Goal: Book appointment/travel/reservation

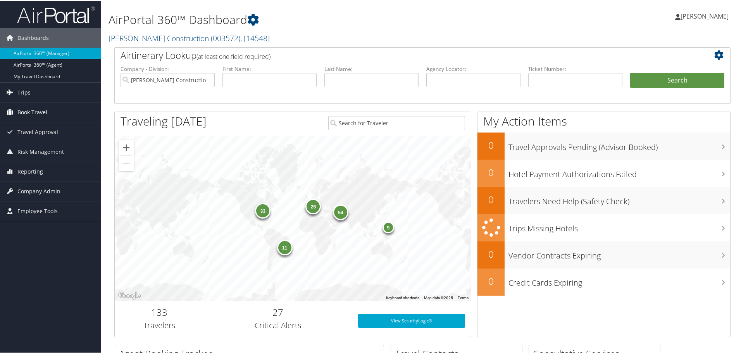
click at [23, 110] on span "Book Travel" at bounding box center [32, 111] width 30 height 19
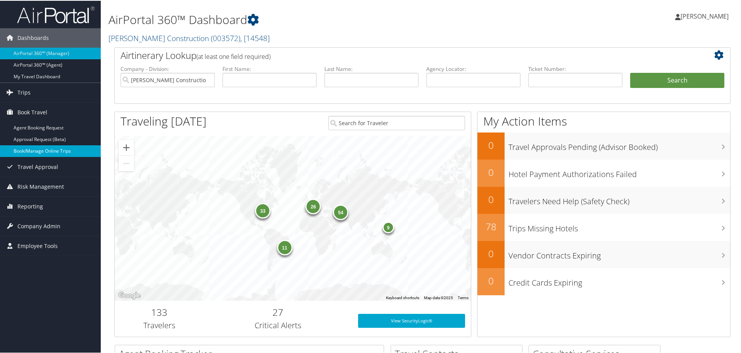
click at [33, 150] on link "Book/Manage Online Trips" at bounding box center [50, 151] width 101 height 12
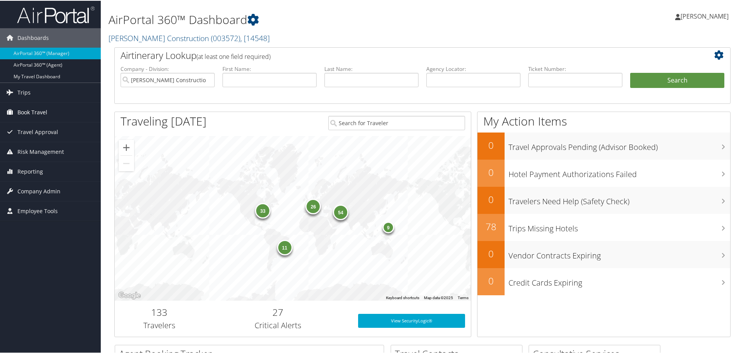
click at [36, 109] on span "Book Travel" at bounding box center [32, 111] width 30 height 19
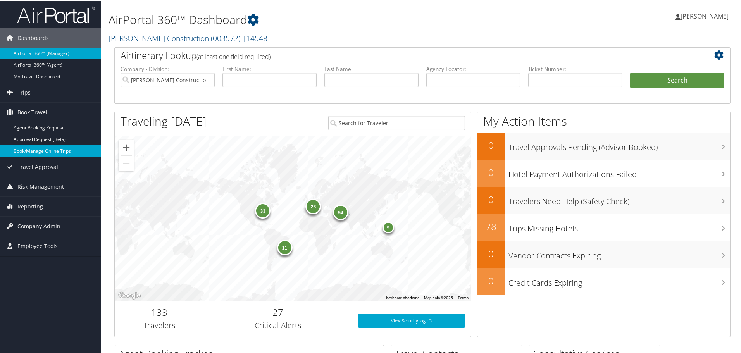
click at [41, 150] on link "Book/Manage Online Trips" at bounding box center [50, 151] width 101 height 12
